Goal: Information Seeking & Learning: Find specific fact

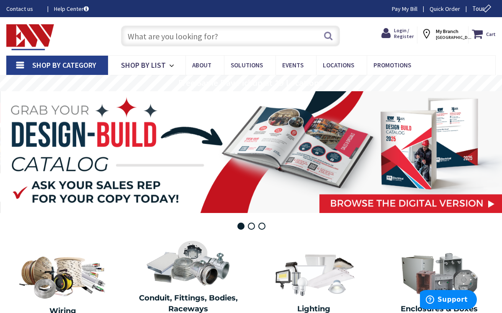
click at [155, 36] on input "text" at bounding box center [230, 36] width 219 height 21
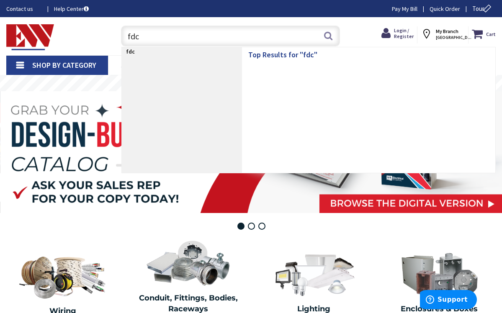
type input "fdc2"
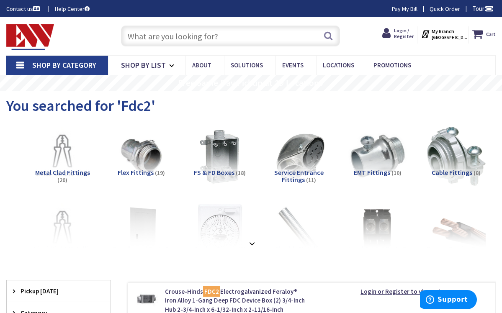
click at [185, 39] on input "text" at bounding box center [230, 36] width 219 height 21
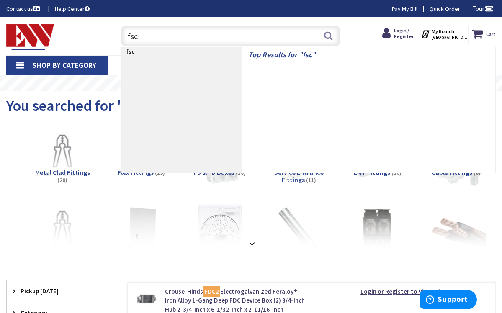
type input "fsc2"
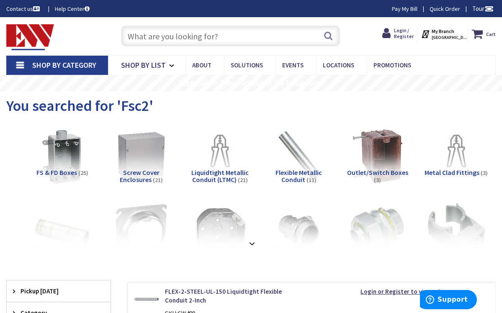
click at [149, 36] on input "text" at bounding box center [230, 36] width 219 height 21
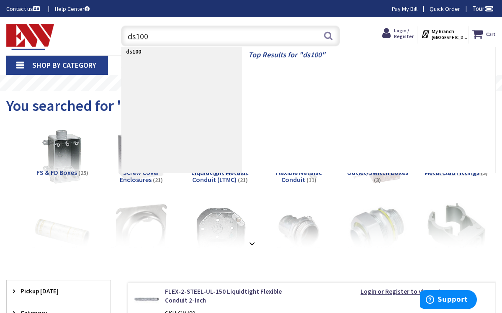
type input "ds100g"
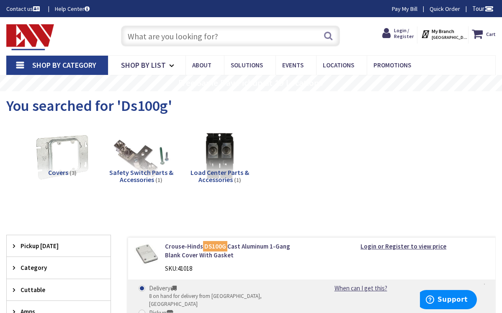
click at [164, 36] on input "text" at bounding box center [230, 36] width 219 height 21
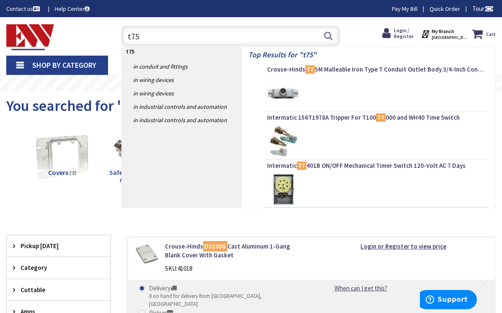
type input "t75m"
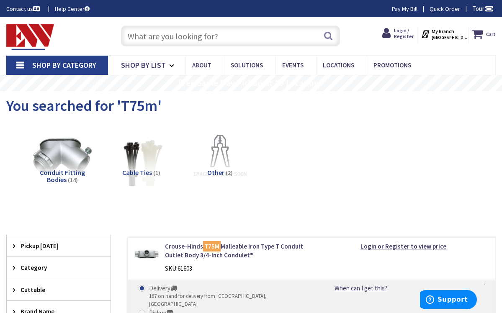
click at [148, 43] on input "text" at bounding box center [230, 36] width 219 height 21
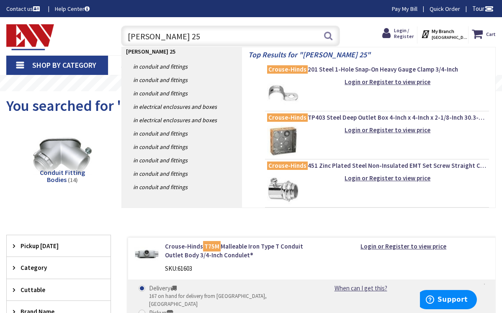
type input "crouse-hinds 250"
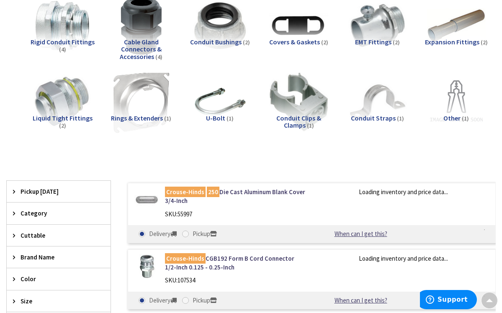
scroll to position [132, 0]
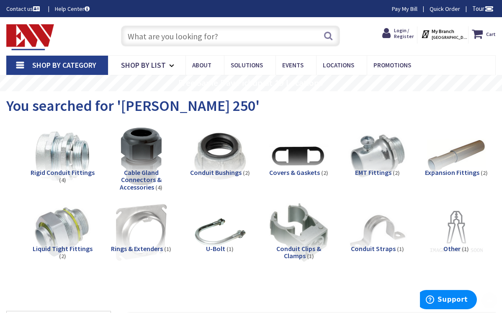
scroll to position [0, 0]
click at [158, 32] on input "text" at bounding box center [230, 36] width 219 height 21
paste input "GASK025N"
type input "GASK025N"
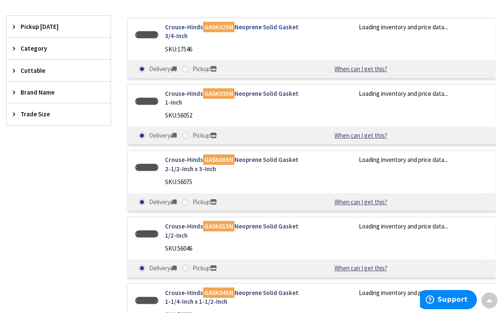
scroll to position [223, 0]
